Goal: Task Accomplishment & Management: Complete application form

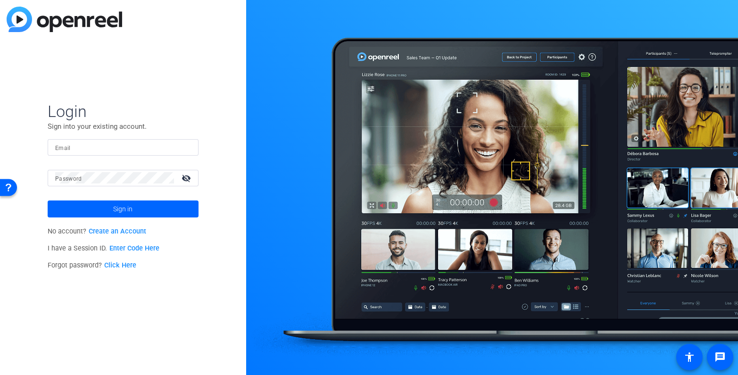
click at [104, 141] on div at bounding box center [123, 147] width 136 height 17
type input "[EMAIL_ADDRESS][PERSON_NAME][DOMAIN_NAME]"
click at [48, 200] on button "Sign in" at bounding box center [123, 208] width 151 height 17
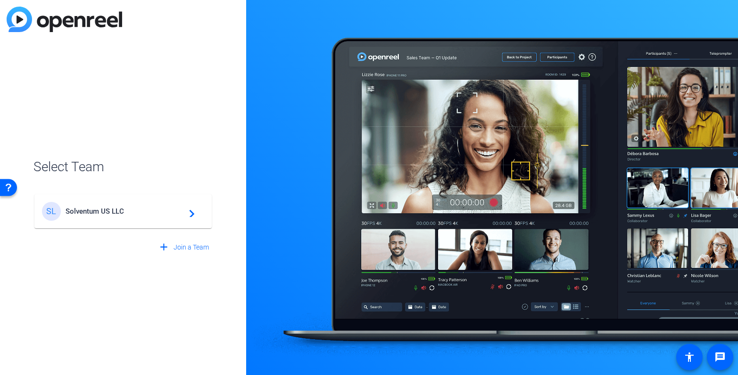
click at [93, 202] on div "SL Solventum US LLC navigate_next" at bounding box center [123, 211] width 162 height 19
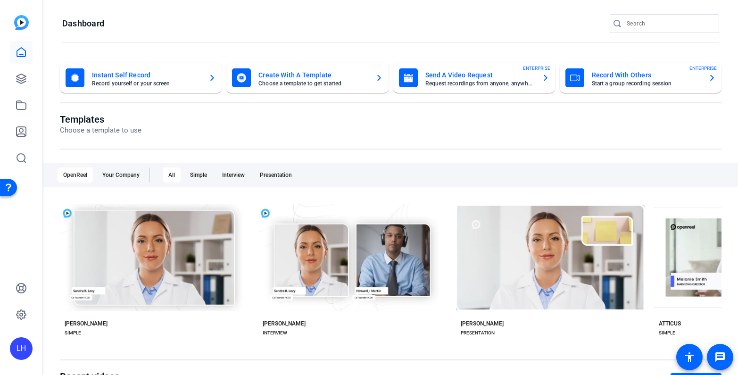
click at [141, 10] on mat-toolbar "Dashboard" at bounding box center [390, 26] width 694 height 53
click at [20, 74] on icon at bounding box center [21, 78] width 9 height 9
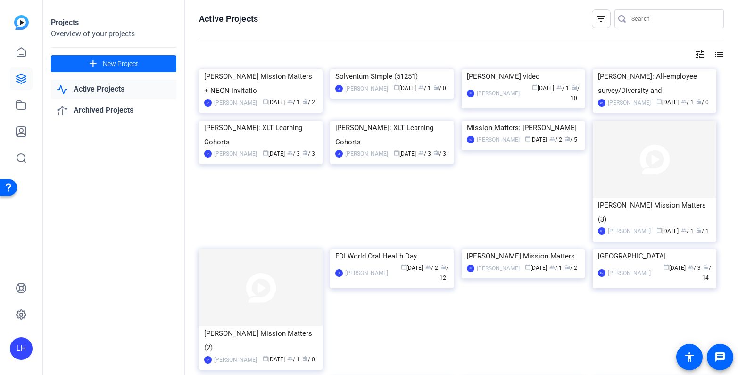
click at [100, 61] on span at bounding box center [113, 63] width 125 height 23
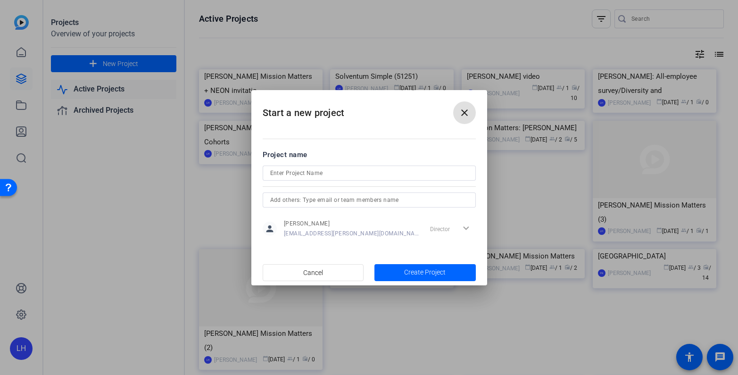
click at [314, 172] on input at bounding box center [369, 172] width 198 height 11
click at [270, 174] on input "All-Employee Survey" at bounding box center [369, 172] width 198 height 11
type input "DWF: All-Employee Survey"
click at [409, 107] on h2 "Start a new project close" at bounding box center [369, 109] width 236 height 38
click at [411, 269] on span "Create Project" at bounding box center [424, 272] width 41 height 10
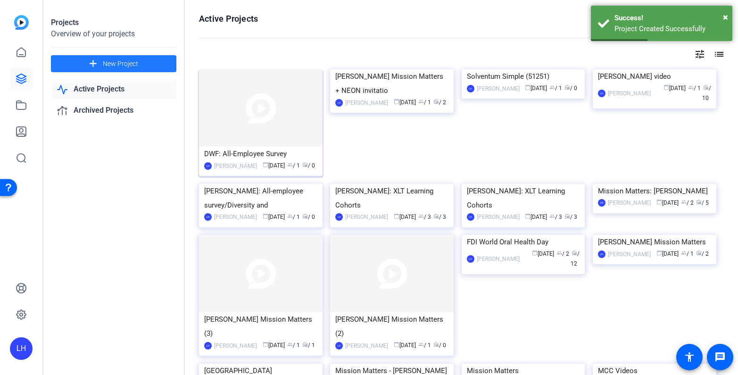
click at [264, 156] on div "DWF: All-Employee Survey" at bounding box center [260, 154] width 113 height 14
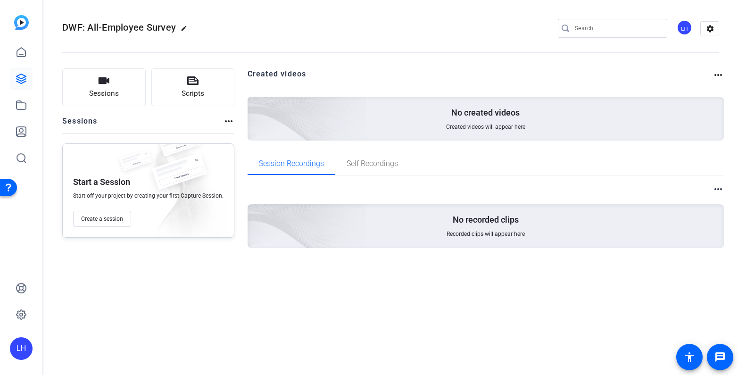
click at [269, 36] on openreel-divider-bar at bounding box center [390, 49] width 657 height 29
click at [107, 220] on span "Create a session" at bounding box center [102, 219] width 42 height 8
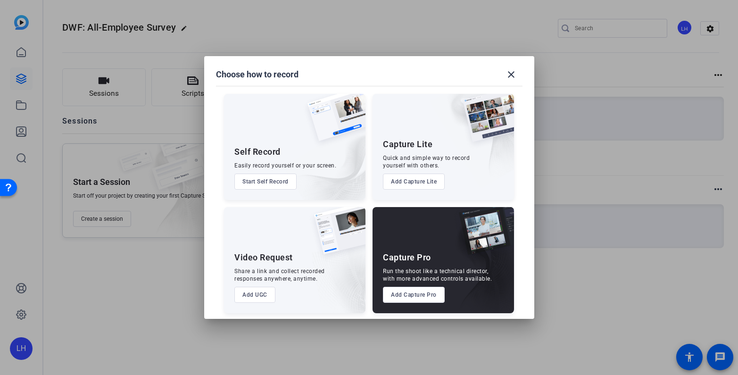
click at [255, 295] on button "Add UGC" at bounding box center [254, 295] width 41 height 16
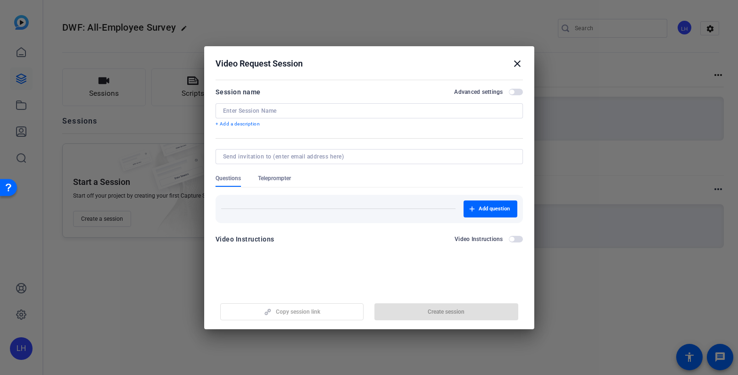
click at [390, 75] on h2 "Video Request Session close" at bounding box center [369, 61] width 330 height 31
click at [331, 107] on input at bounding box center [369, 111] width 292 height 8
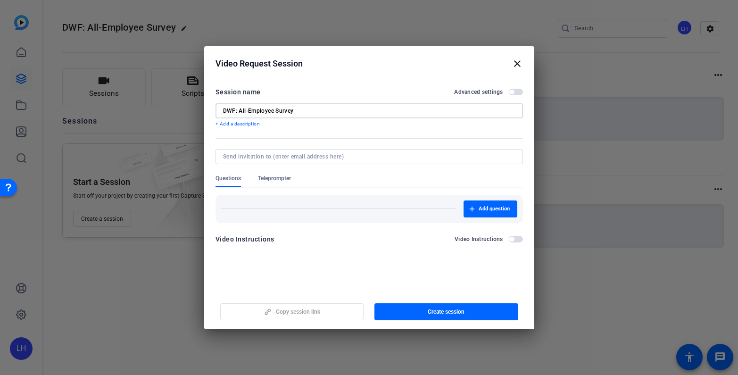
click at [226, 109] on input "DWF: All-Employee Survey" at bounding box center [369, 111] width 292 height 8
click at [355, 110] on input "[PERSON_NAME]: All-Employee Survey" at bounding box center [369, 111] width 292 height 8
type input "[PERSON_NAME]: All-Employee Survey invitation"
click at [388, 83] on mat-dialog-content "Session name Advanced settings [PERSON_NAME]: All-Employee Survey invitation + …" at bounding box center [369, 169] width 330 height 184
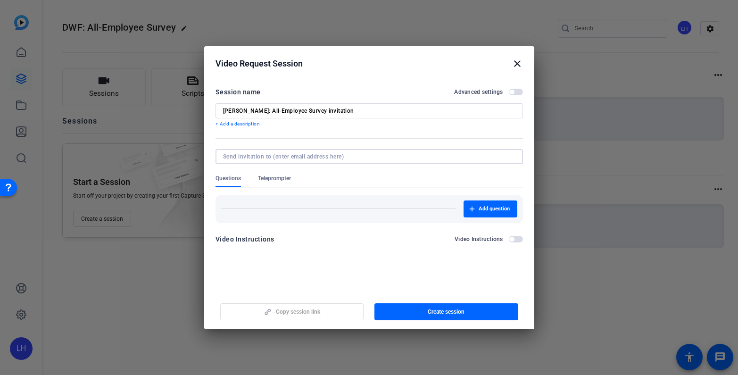
click at [276, 157] on input at bounding box center [367, 157] width 289 height 8
type input "v"
click at [280, 157] on input at bounding box center [367, 157] width 289 height 8
paste input "[EMAIL_ADDRESS][DOMAIN_NAME]"
type input "[EMAIL_ADDRESS][DOMAIN_NAME]"
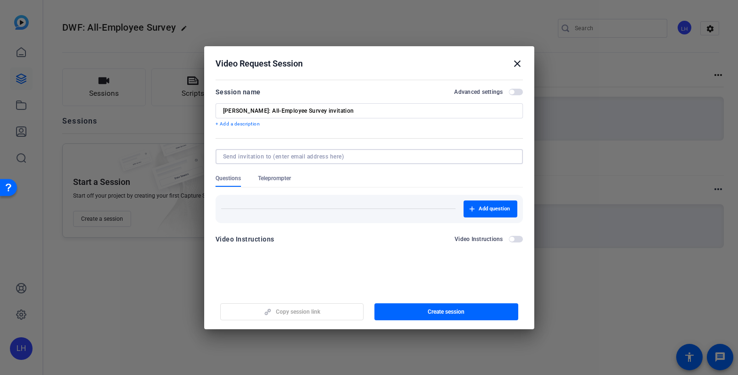
click at [338, 152] on div at bounding box center [369, 156] width 292 height 15
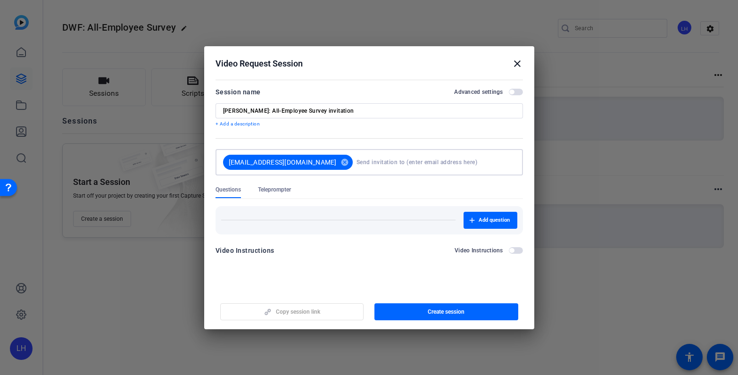
click at [362, 168] on input at bounding box center [433, 162] width 155 height 19
type input "[EMAIL_ADDRESS][DOMAIN_NAME]"
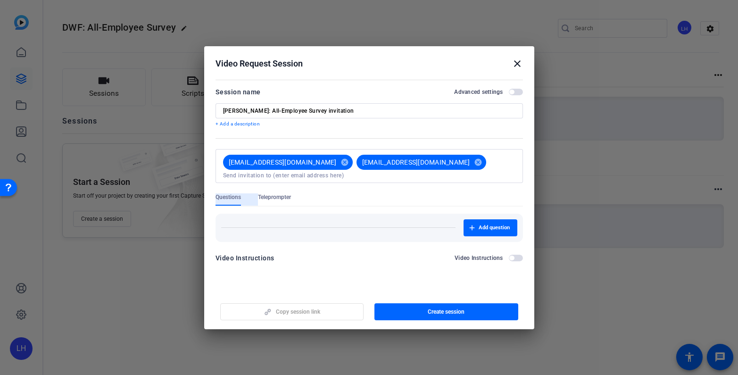
click at [282, 193] on span "Teleprompter" at bounding box center [274, 197] width 33 height 8
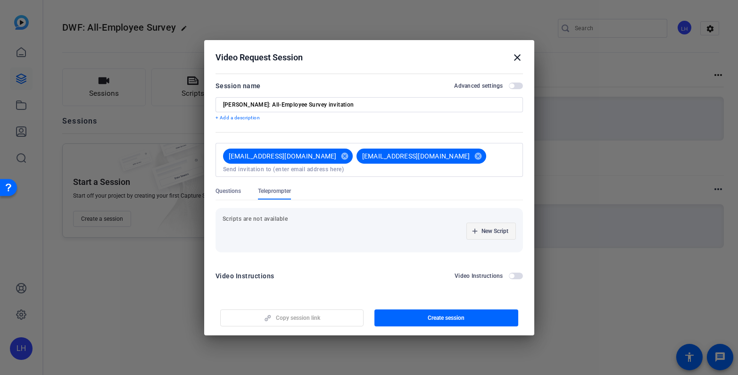
click at [473, 230] on icon "button" at bounding box center [475, 231] width 6 height 6
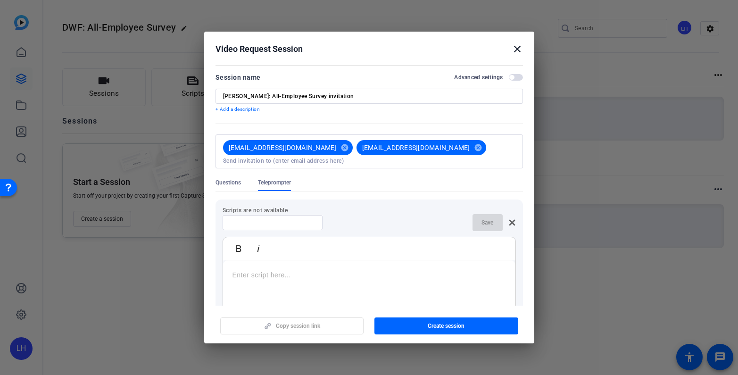
click at [255, 219] on input at bounding box center [272, 223] width 85 height 8
type input "A"
type input "All-Employee Survey"
click at [279, 271] on p at bounding box center [368, 275] width 273 height 10
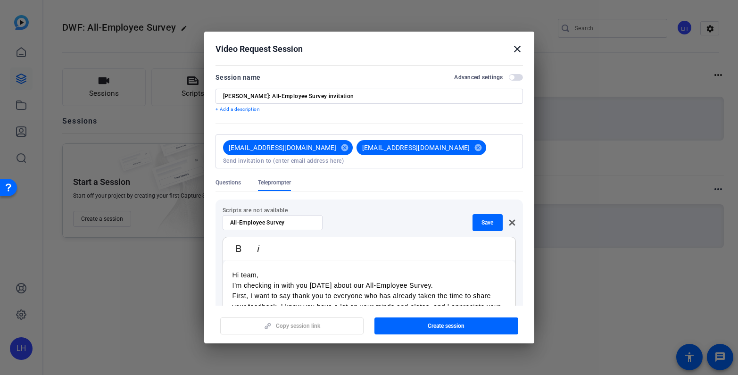
click at [447, 280] on p "I’m checking in with you [DATE] about our All-Employee Survey." at bounding box center [368, 285] width 273 height 10
click at [333, 270] on p "Hi team," at bounding box center [368, 275] width 273 height 10
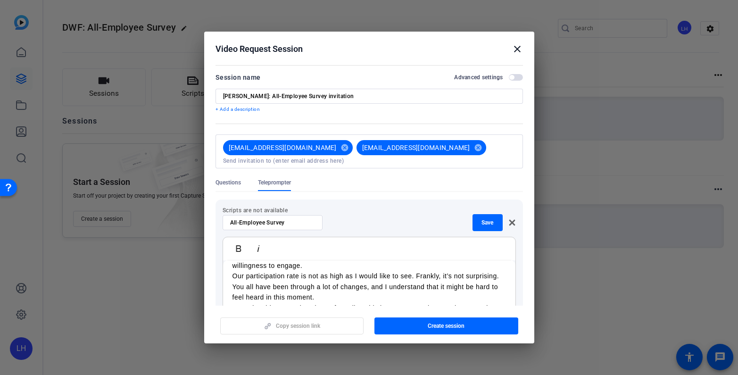
scroll to position [73, 0]
click at [322, 262] on p "First, I want to say thank you to everyone who has already taken the time to sh…" at bounding box center [368, 255] width 273 height 32
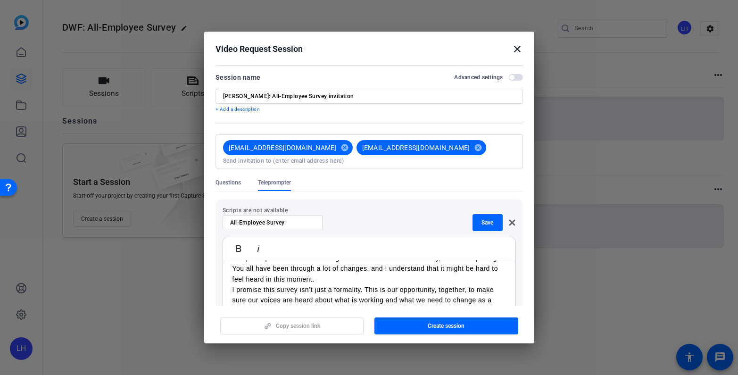
click at [374, 263] on p "Our participation rate is not as high as I would like to see. Frankly, it’s not…" at bounding box center [368, 269] width 273 height 32
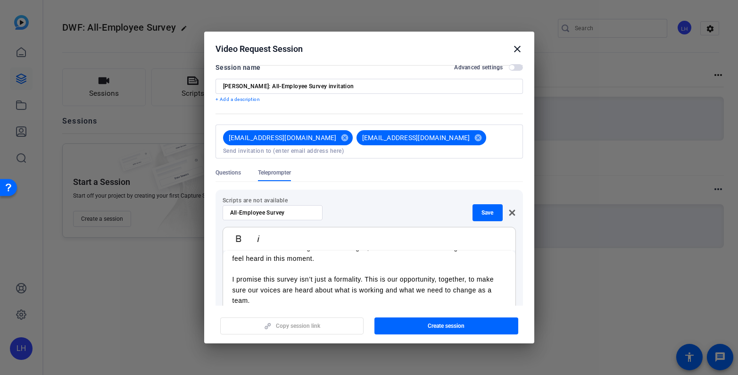
scroll to position [10, 0]
click at [358, 278] on p "I promise this survey isn’t just a formality. This is our opportunity, together…" at bounding box center [368, 289] width 273 height 32
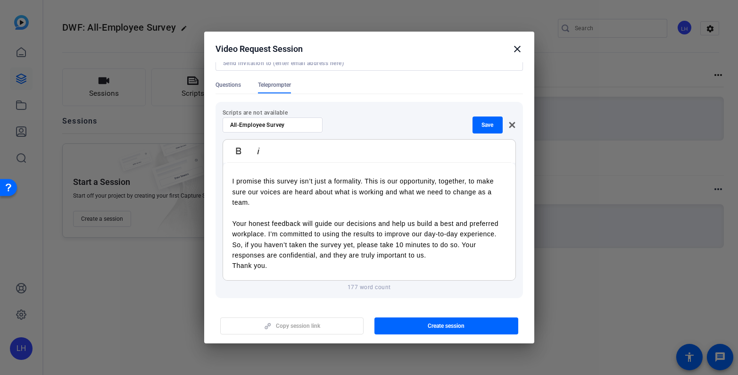
scroll to position [98, 0]
click at [297, 228] on p "Your honest feedback will guide our decisions and help us build a best and pref…" at bounding box center [368, 228] width 273 height 21
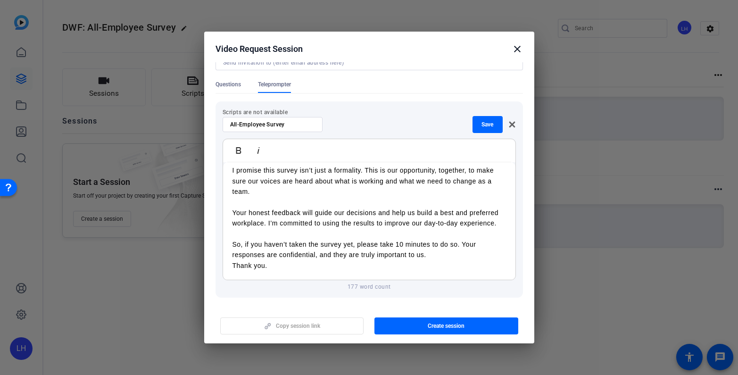
scroll to position [144, 0]
click at [433, 249] on p "So, if you haven’t taken the survey yet, please take 10 minutes to do so. Your …" at bounding box center [368, 249] width 273 height 21
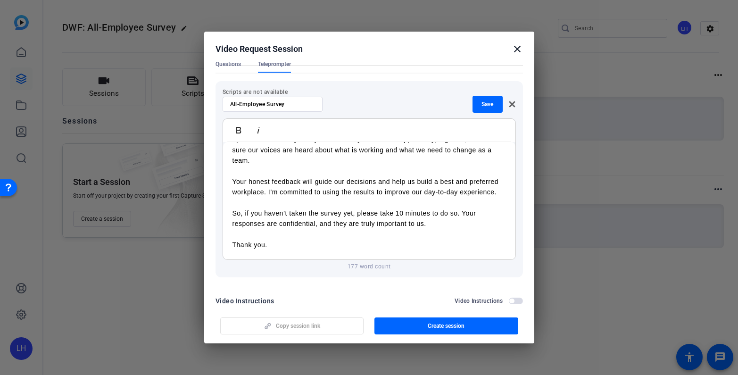
scroll to position [127, 0]
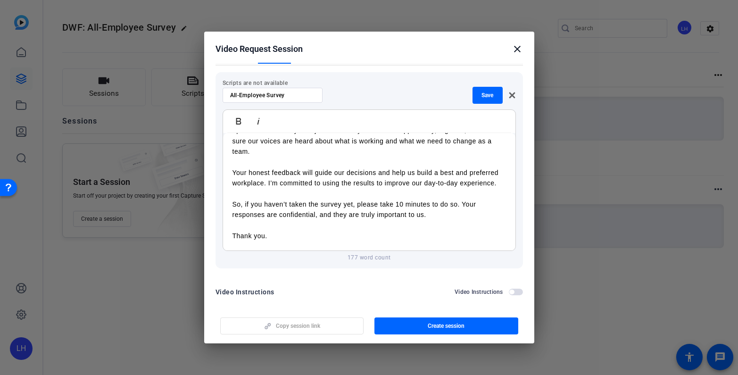
click at [432, 47] on div "Video Request Session close" at bounding box center [368, 48] width 307 height 11
click at [271, 286] on div "Video Instructions" at bounding box center [244, 291] width 59 height 11
click at [314, 290] on div "Video Instructions Video Instructions" at bounding box center [368, 294] width 307 height 17
click at [487, 94] on span "button" at bounding box center [487, 95] width 30 height 23
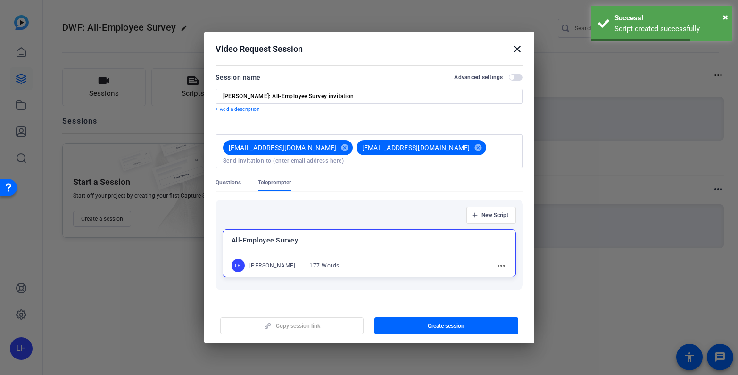
scroll to position [22, 0]
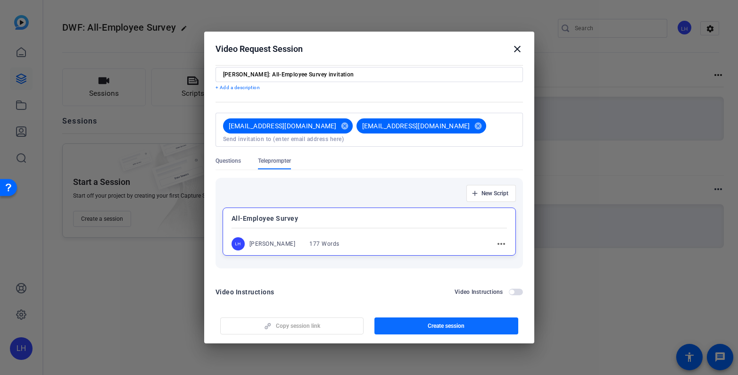
click at [456, 322] on span "Create session" at bounding box center [446, 326] width 37 height 8
click at [430, 44] on div "Video Request Session close" at bounding box center [368, 48] width 307 height 11
click at [520, 46] on mat-icon "close" at bounding box center [517, 48] width 11 height 11
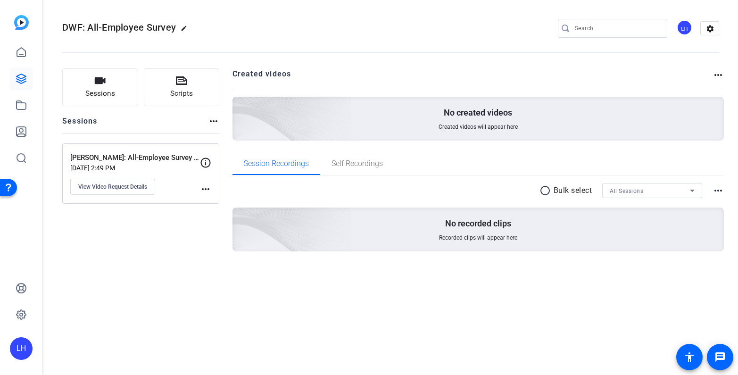
click at [170, 153] on p "[PERSON_NAME]: All-Employee Survey invitation" at bounding box center [135, 157] width 130 height 11
